Goal: Information Seeking & Learning: Learn about a topic

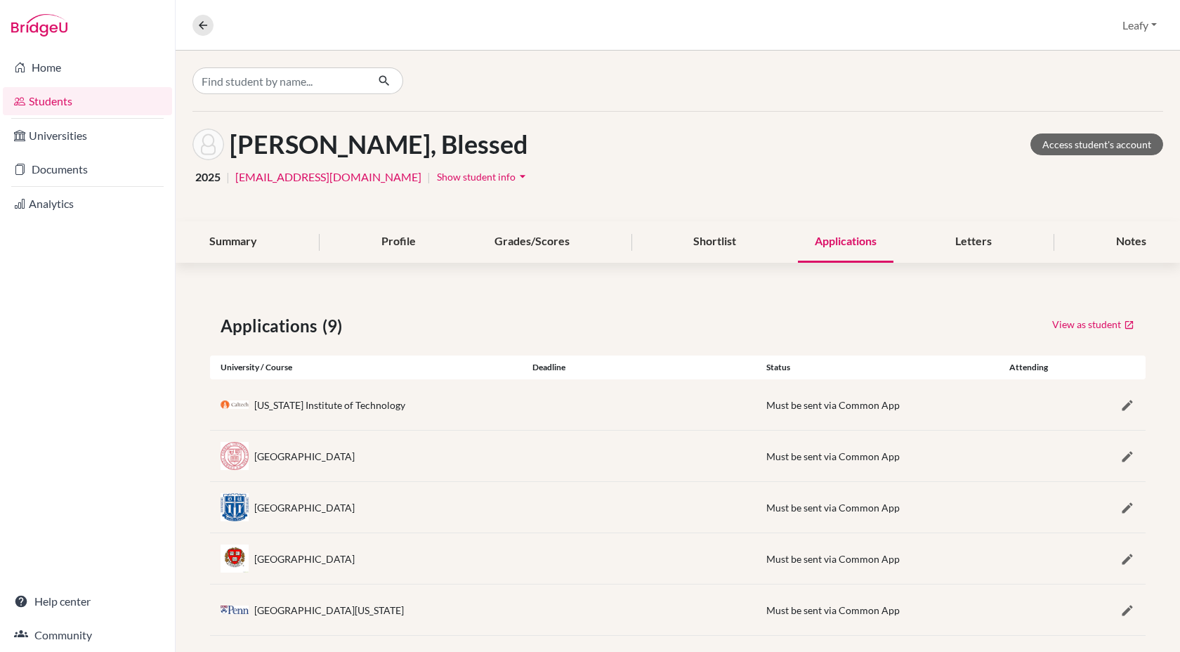
scroll to position [223, 0]
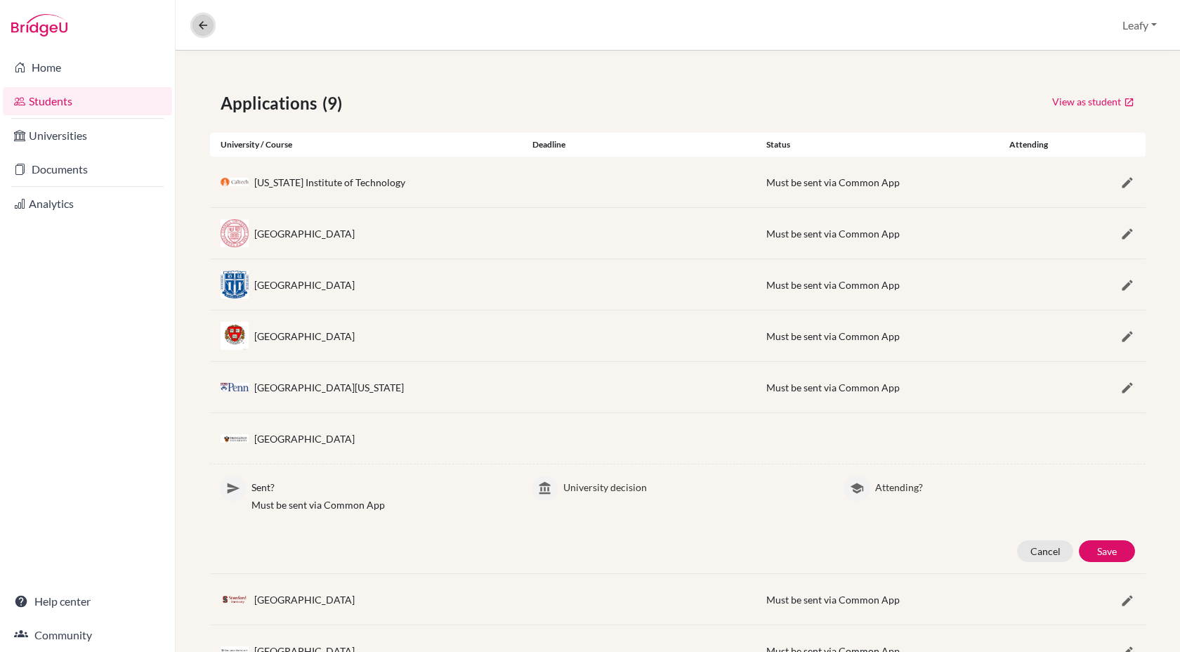
click at [204, 27] on icon at bounding box center [203, 25] width 13 height 13
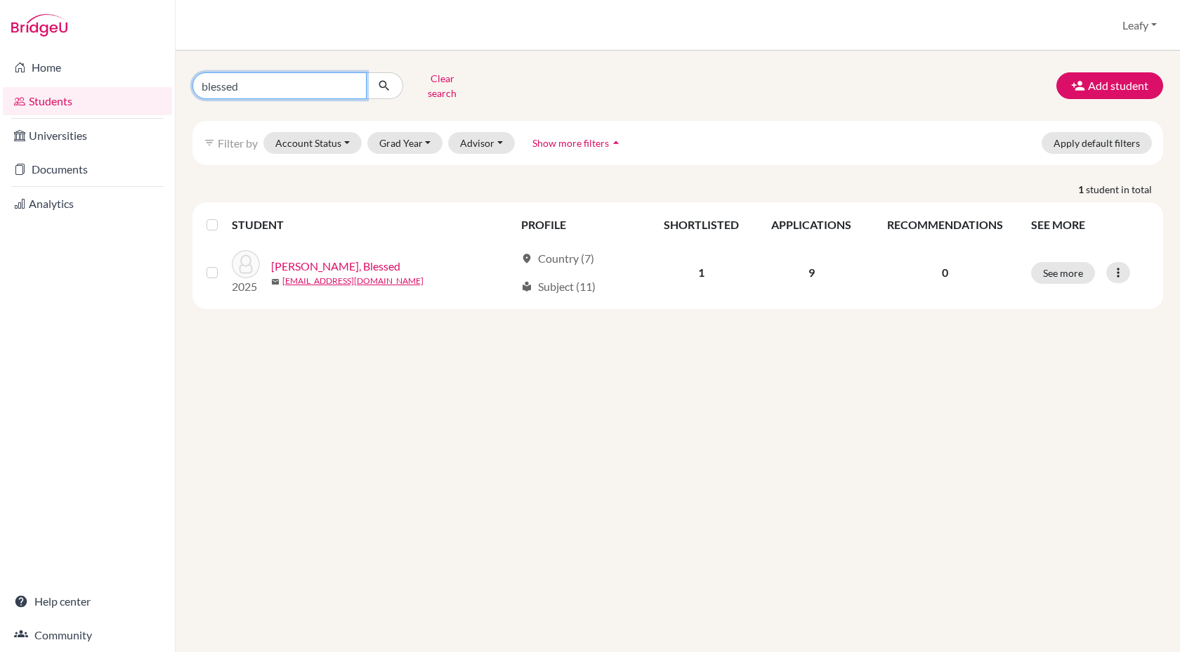
drag, startPoint x: 327, startPoint y: 84, endPoint x: 196, endPoint y: 76, distance: 131.5
click at [192, 76] on div "blessed" at bounding box center [297, 85] width 211 height 27
type input "ndimutseyi"
click button "submit" at bounding box center [384, 85] width 37 height 27
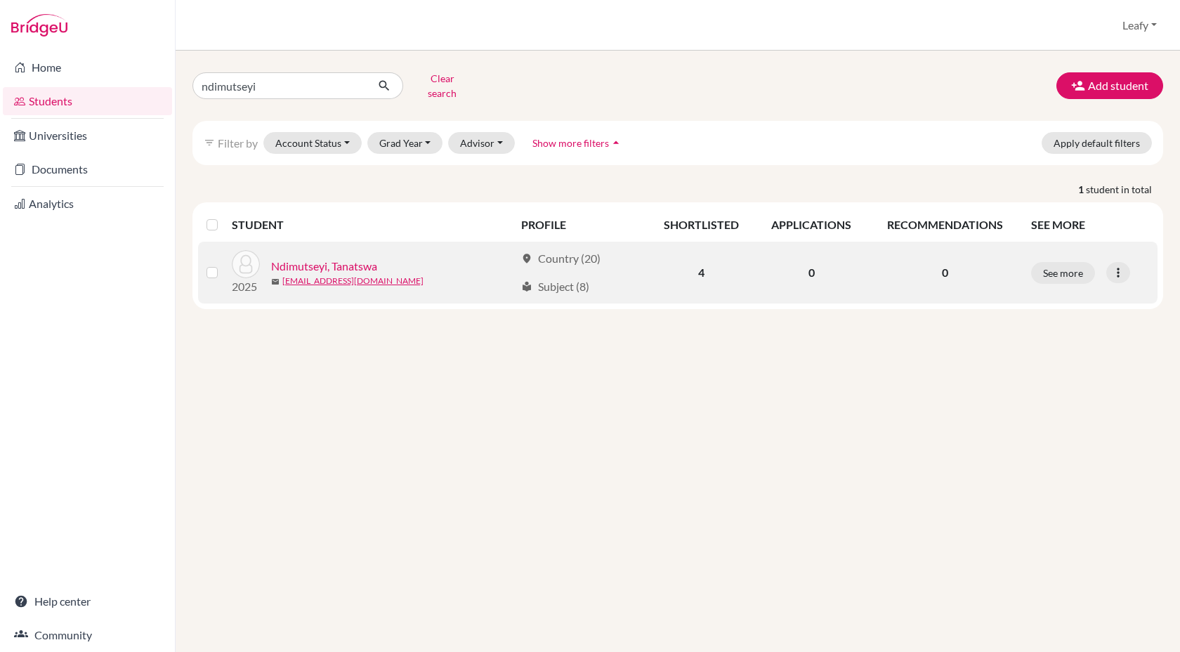
click at [358, 258] on link "Ndimutseyi, Tanatswa" at bounding box center [324, 266] width 106 height 17
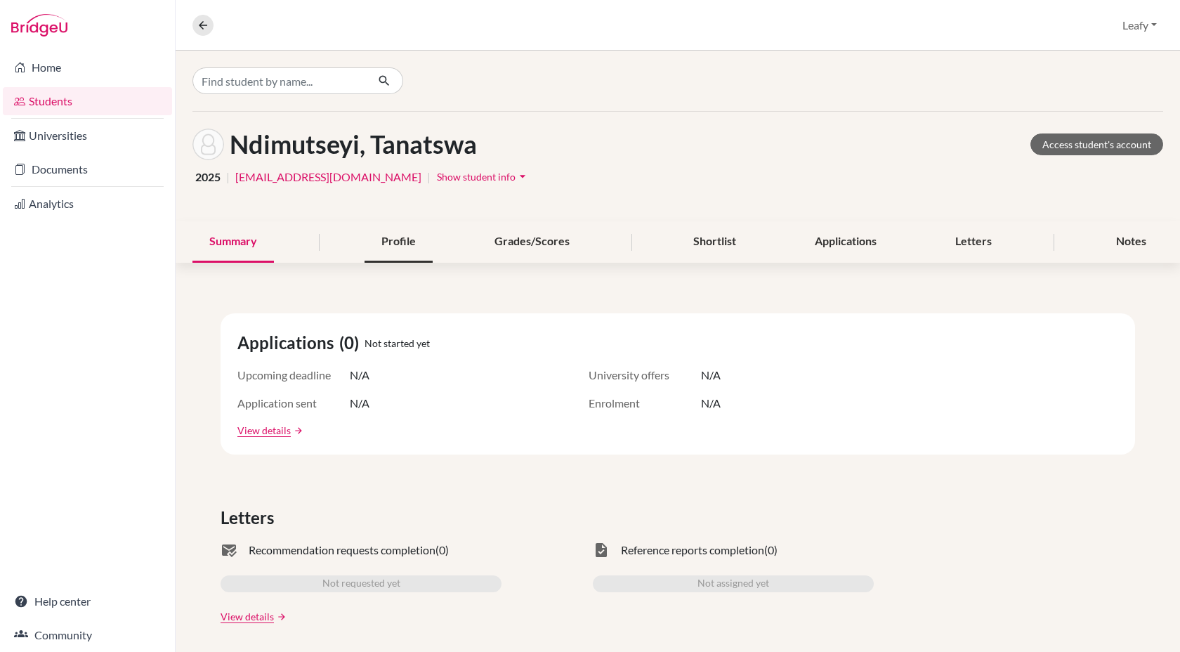
click at [403, 237] on div "Profile" at bounding box center [398, 241] width 68 height 41
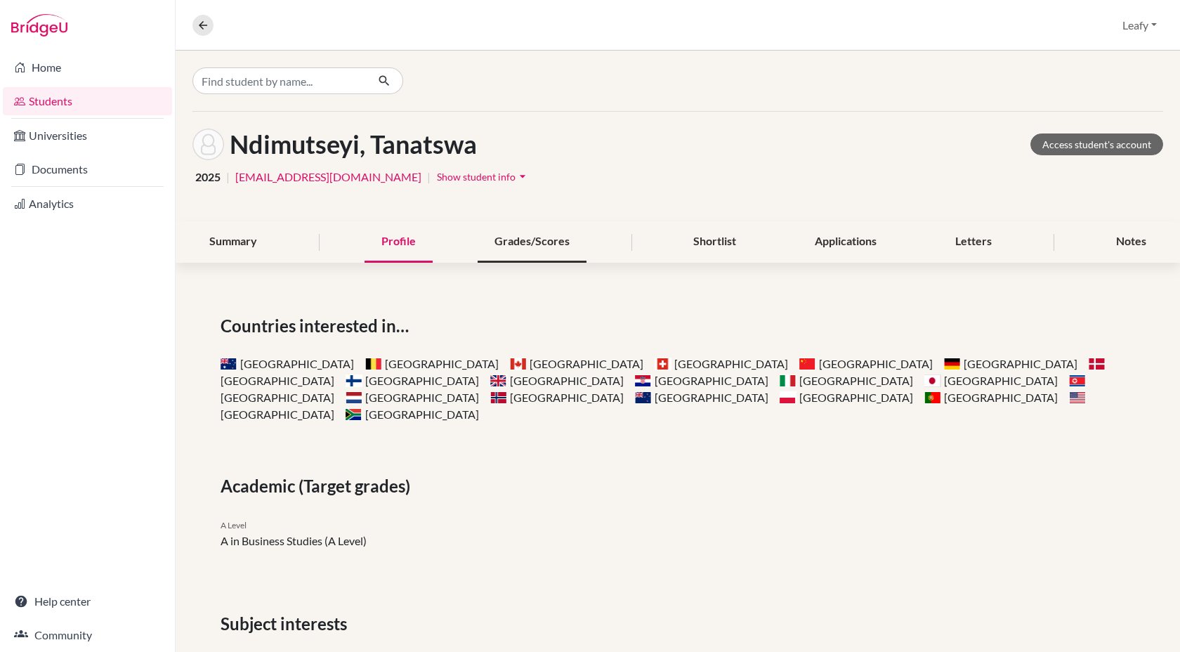
click at [513, 242] on div "Grades/Scores" at bounding box center [532, 241] width 109 height 41
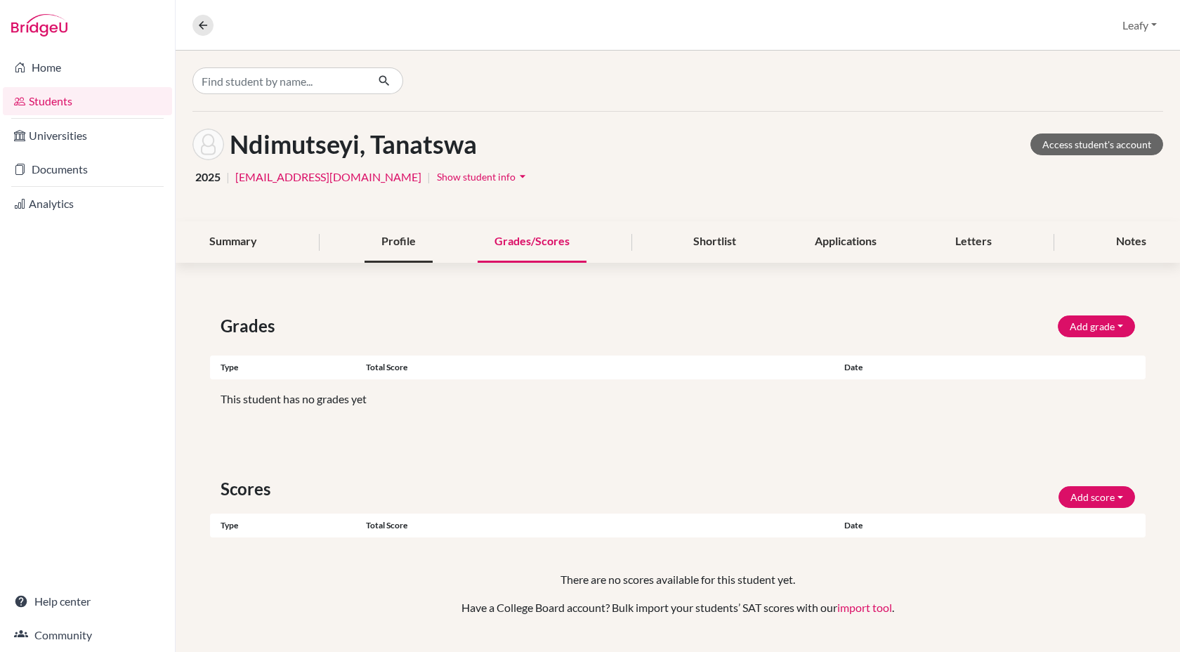
click at [396, 244] on div "Profile" at bounding box center [398, 241] width 68 height 41
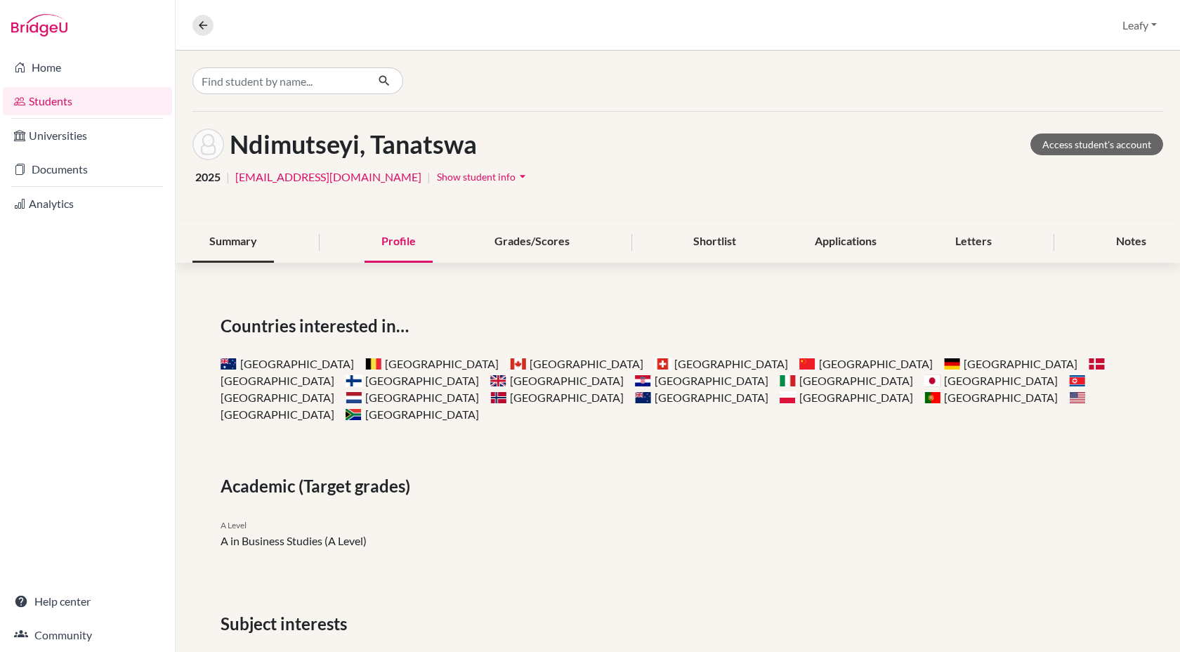
click at [217, 251] on div "Summary" at bounding box center [232, 241] width 81 height 41
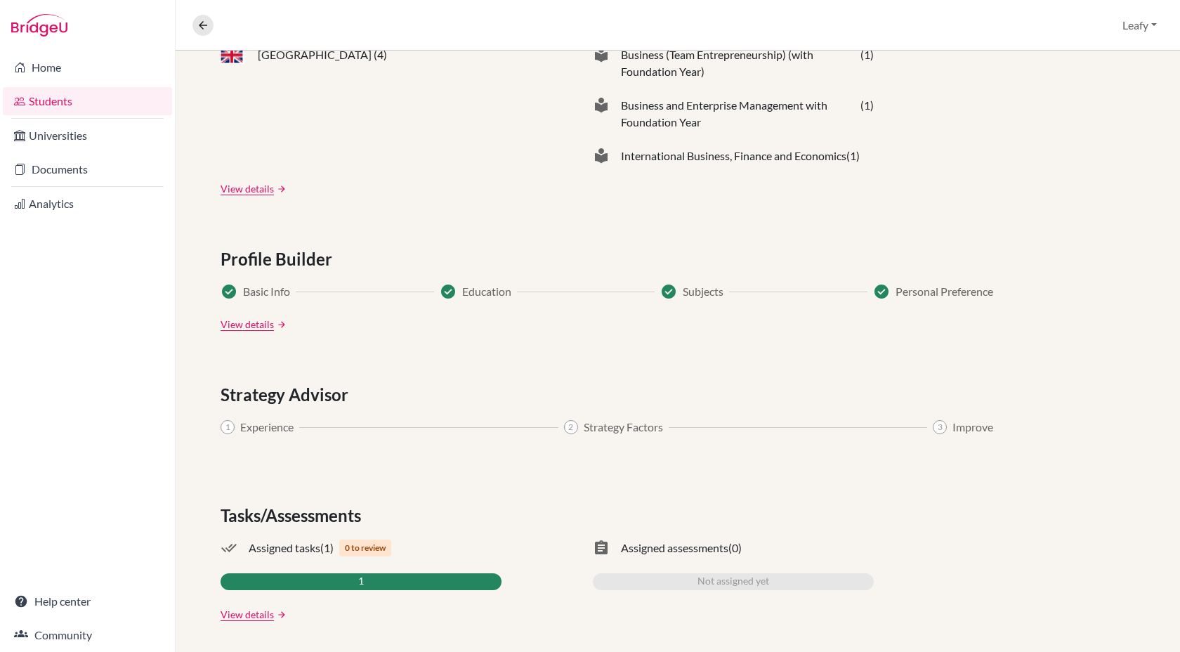
scroll to position [668, 0]
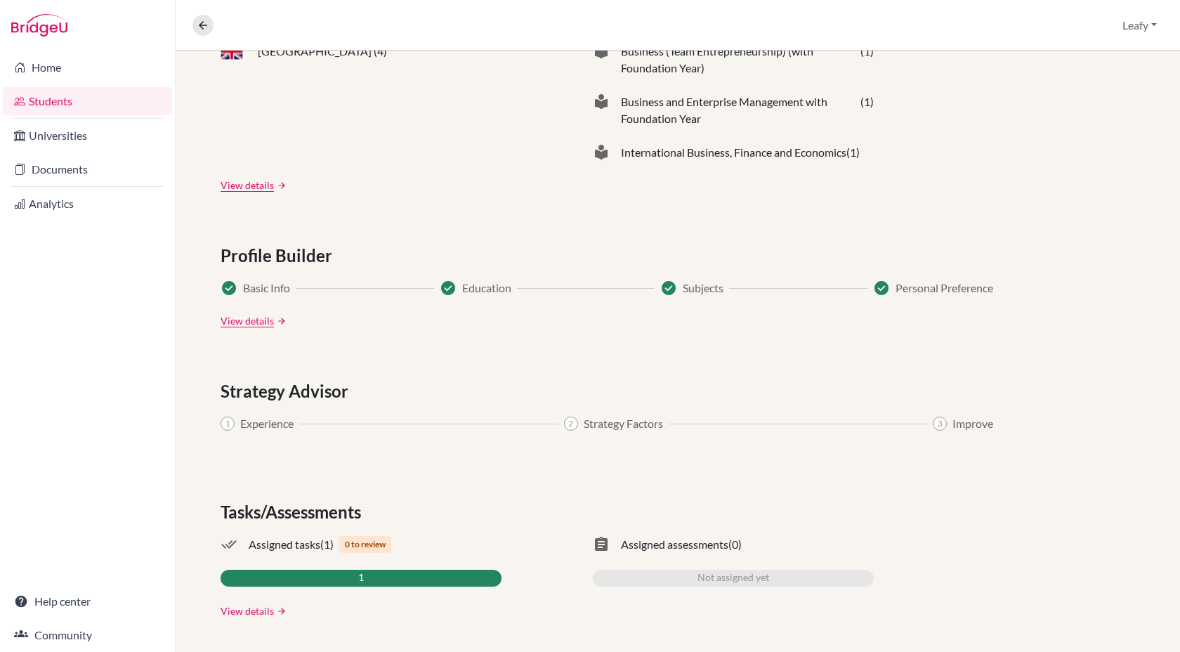
click at [268, 615] on link "View details" at bounding box center [247, 610] width 53 height 15
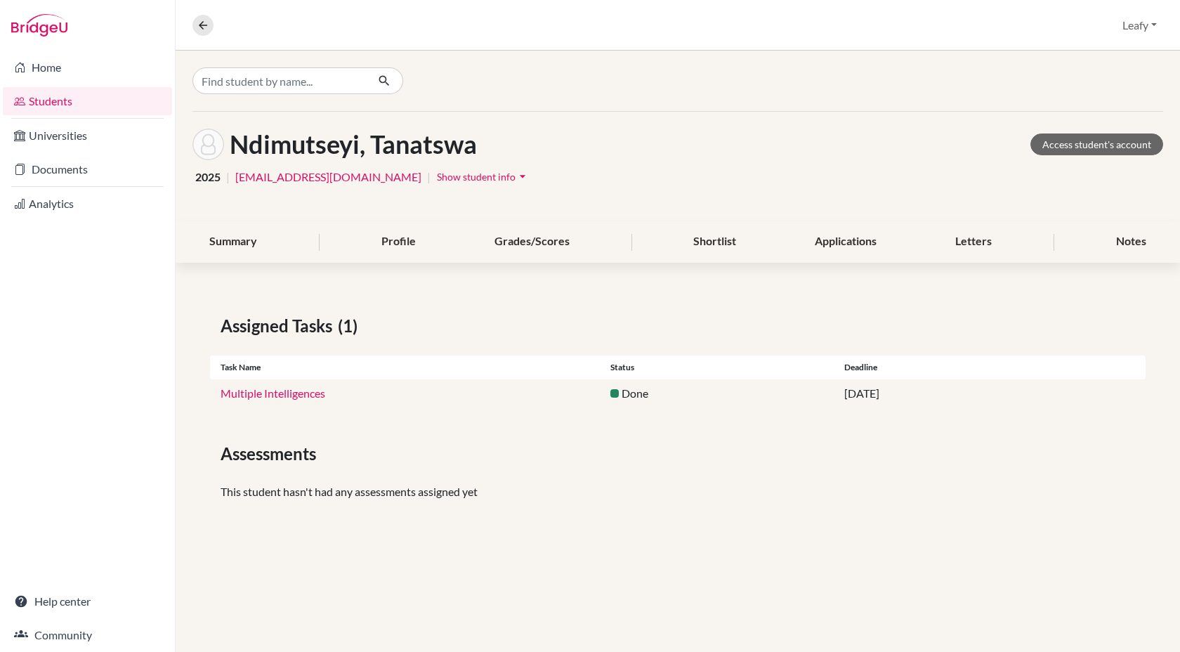
click at [268, 393] on link "Multiple Intelligences" at bounding box center [273, 392] width 105 height 13
